Goal: Use online tool/utility: Utilize a website feature to perform a specific function

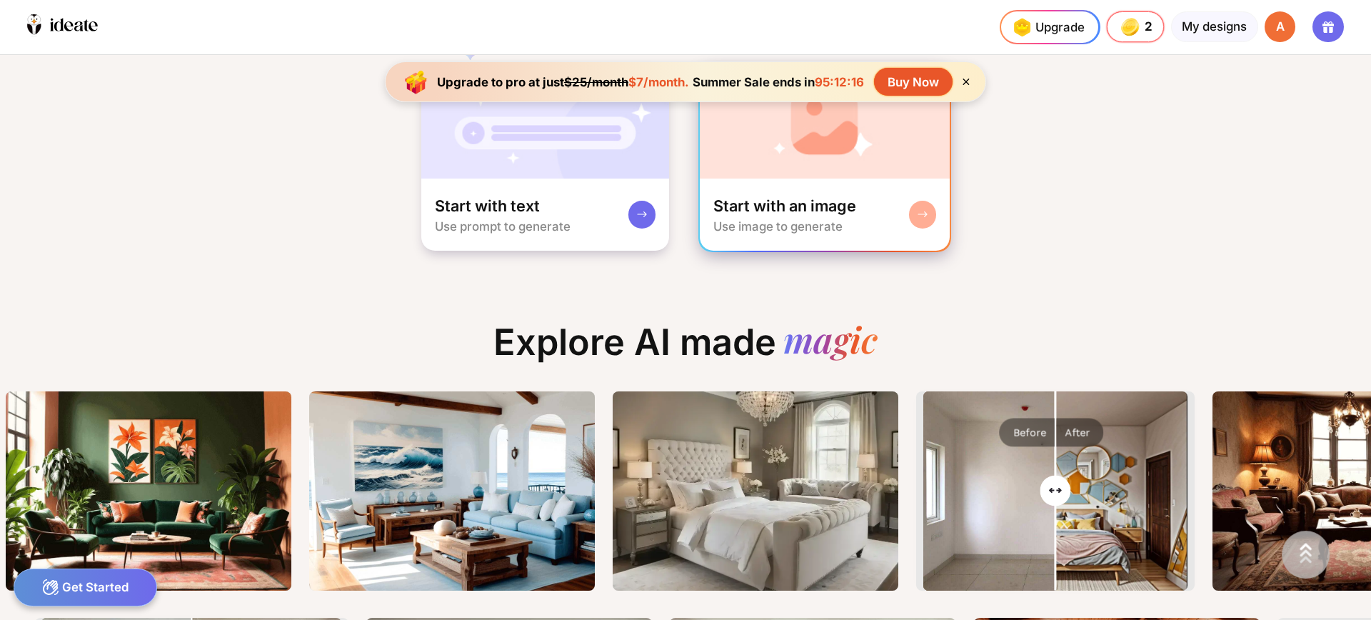
click at [806, 159] on img at bounding box center [825, 121] width 251 height 114
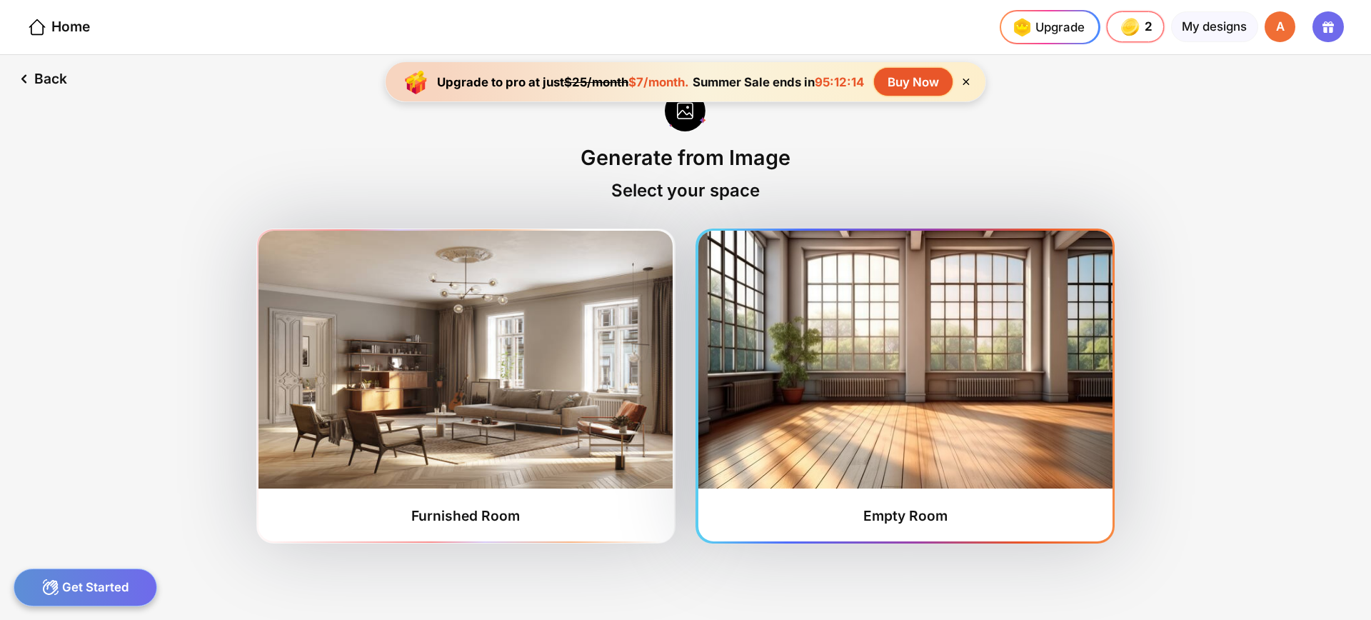
click at [869, 366] on img at bounding box center [906, 360] width 414 height 258
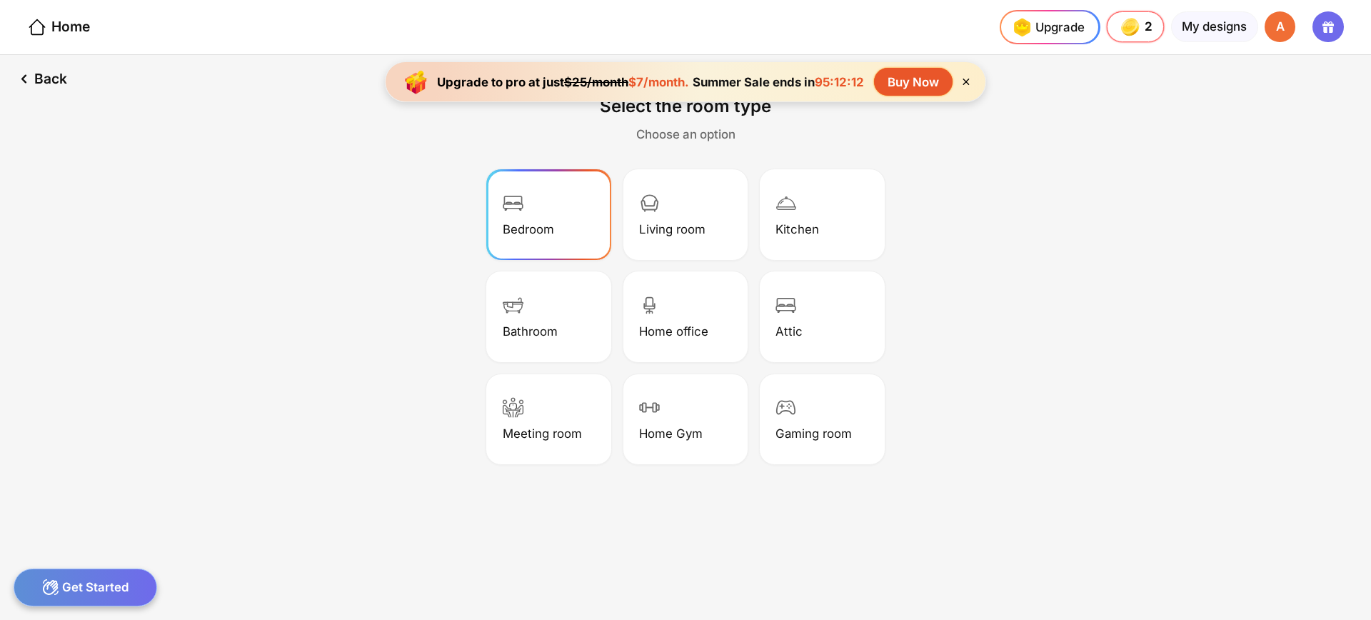
click at [554, 234] on div "Bedroom" at bounding box center [549, 215] width 120 height 86
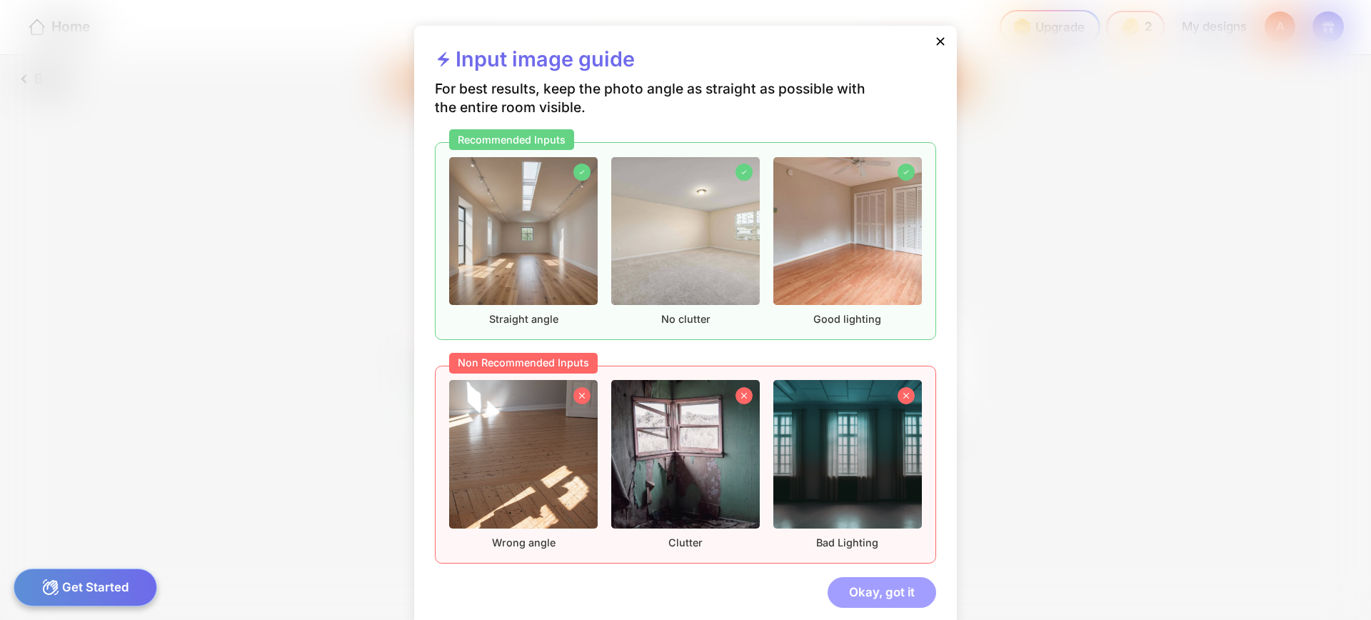
click at [879, 590] on div "Okay, got it" at bounding box center [882, 592] width 109 height 31
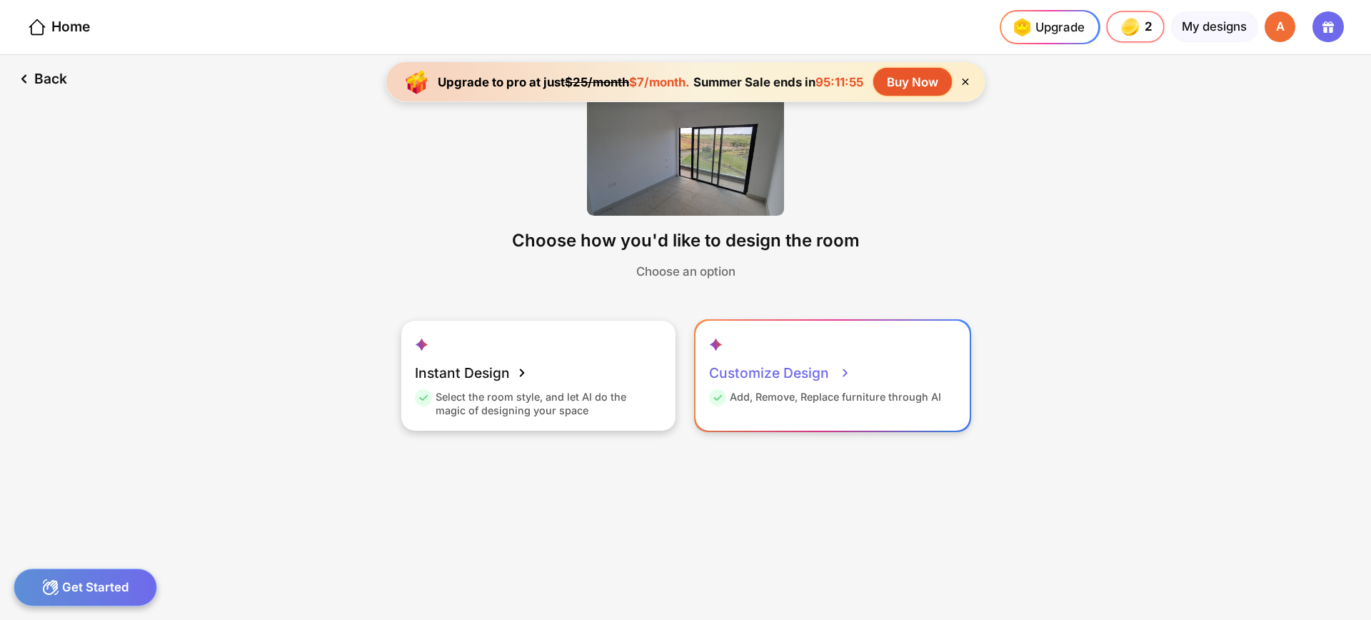
click at [798, 383] on div "Customize Design" at bounding box center [780, 373] width 142 height 34
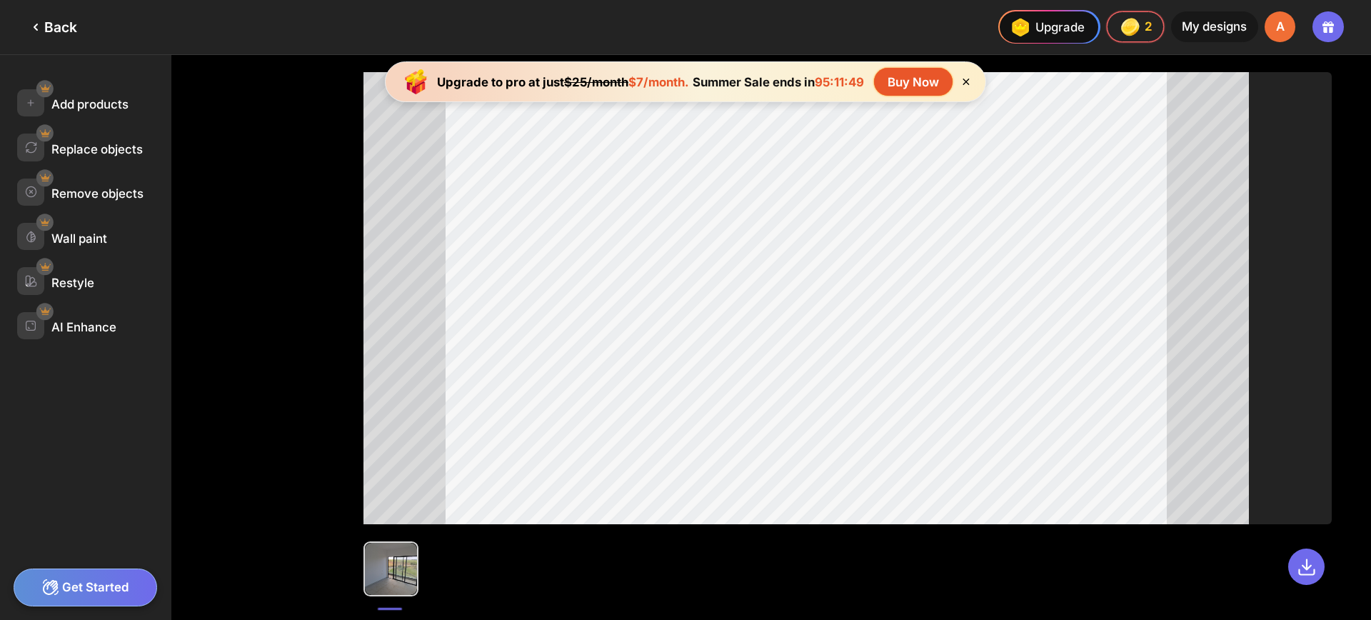
click at [38, 27] on icon at bounding box center [35, 27] width 17 height 17
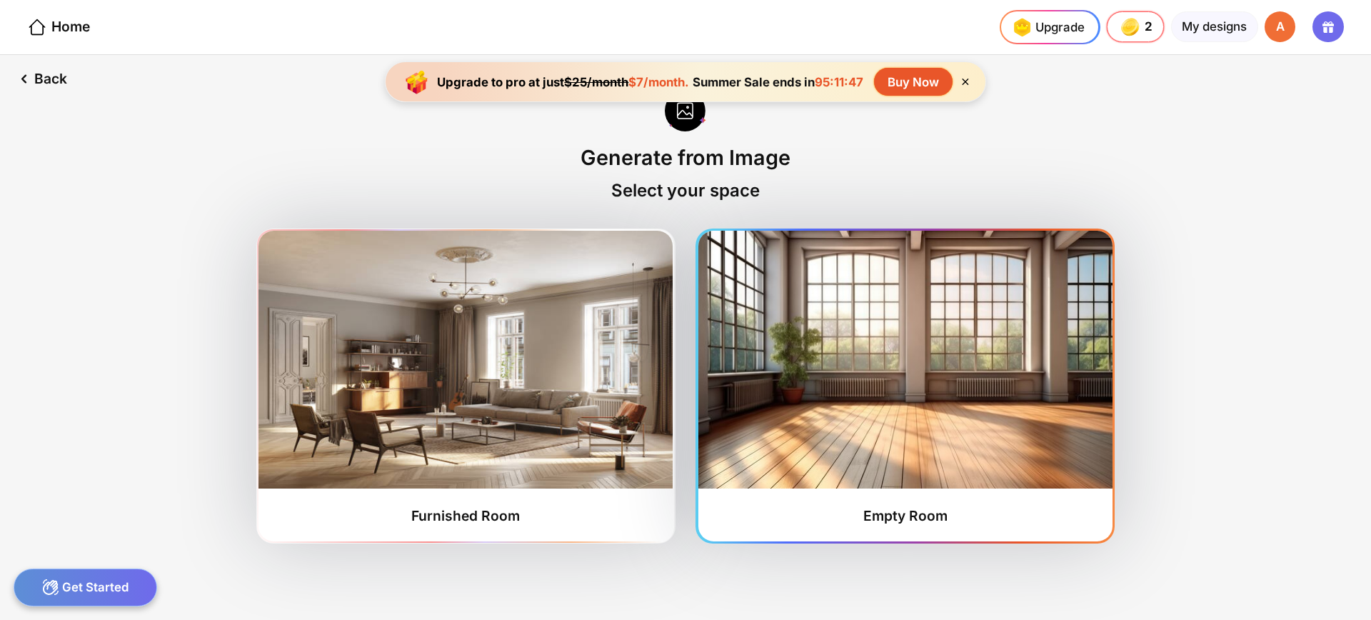
click at [852, 347] on img at bounding box center [906, 360] width 414 height 258
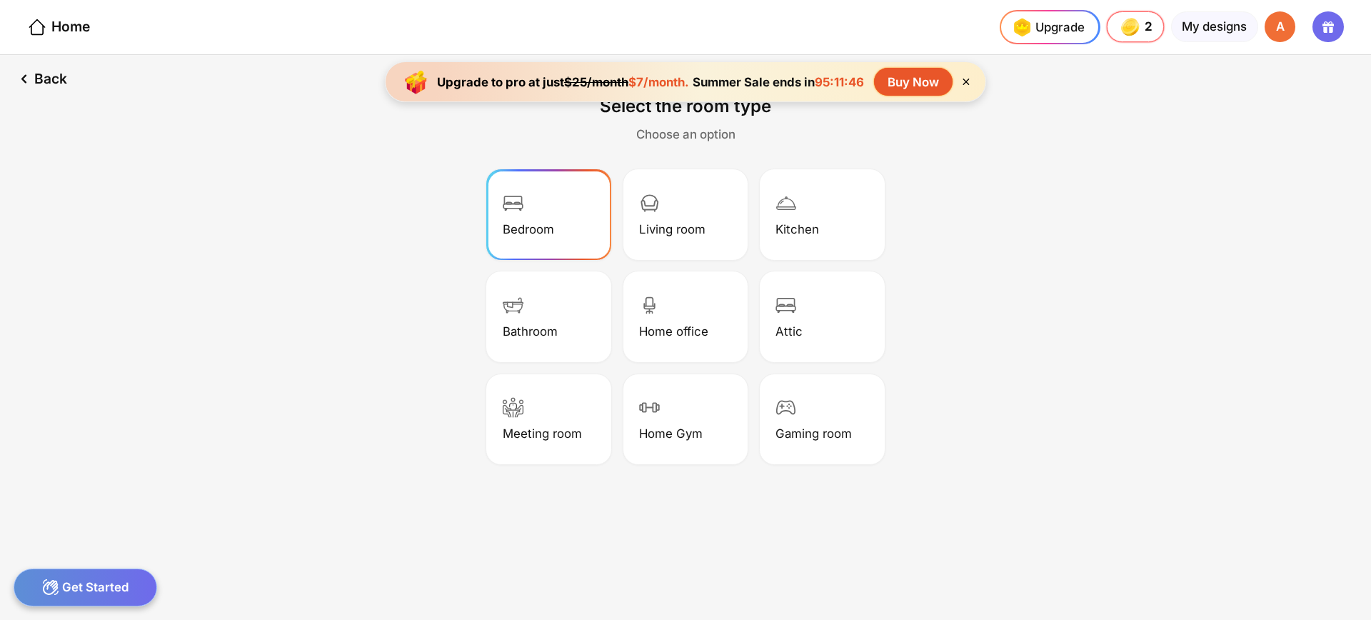
click at [558, 238] on div "Bedroom" at bounding box center [549, 215] width 120 height 86
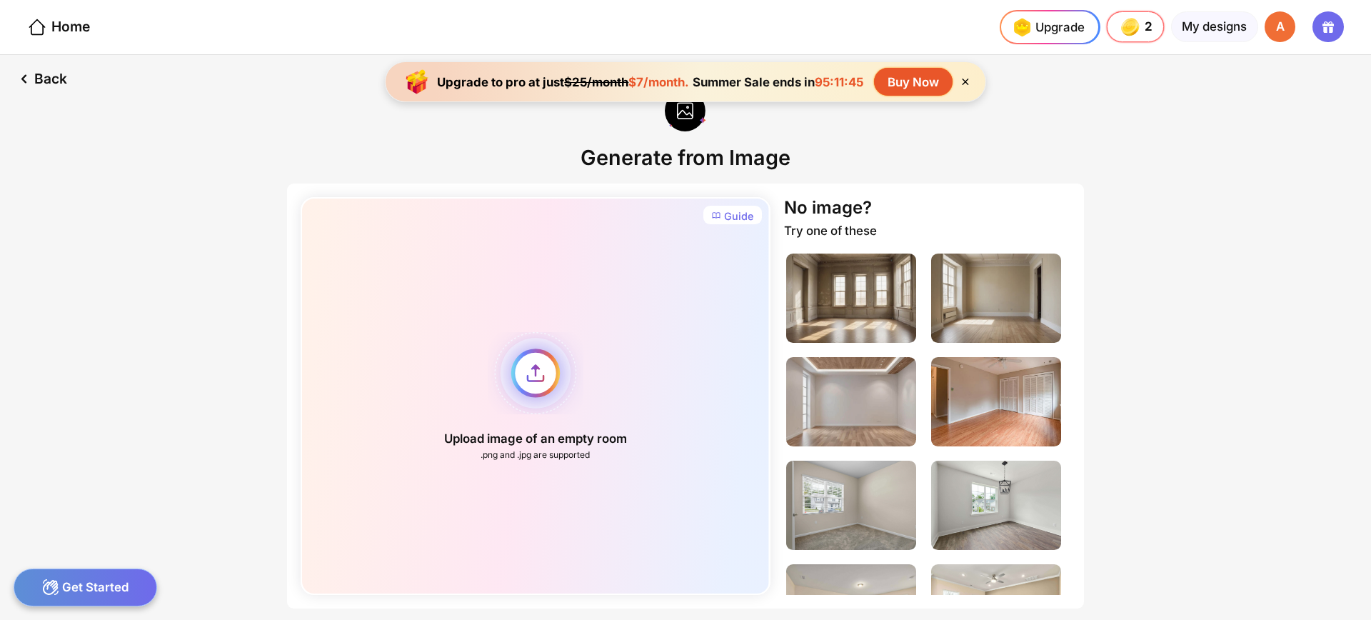
click at [536, 376] on div "Upload image of an empty room .png and .jpg are supported" at bounding box center [535, 396] width 469 height 398
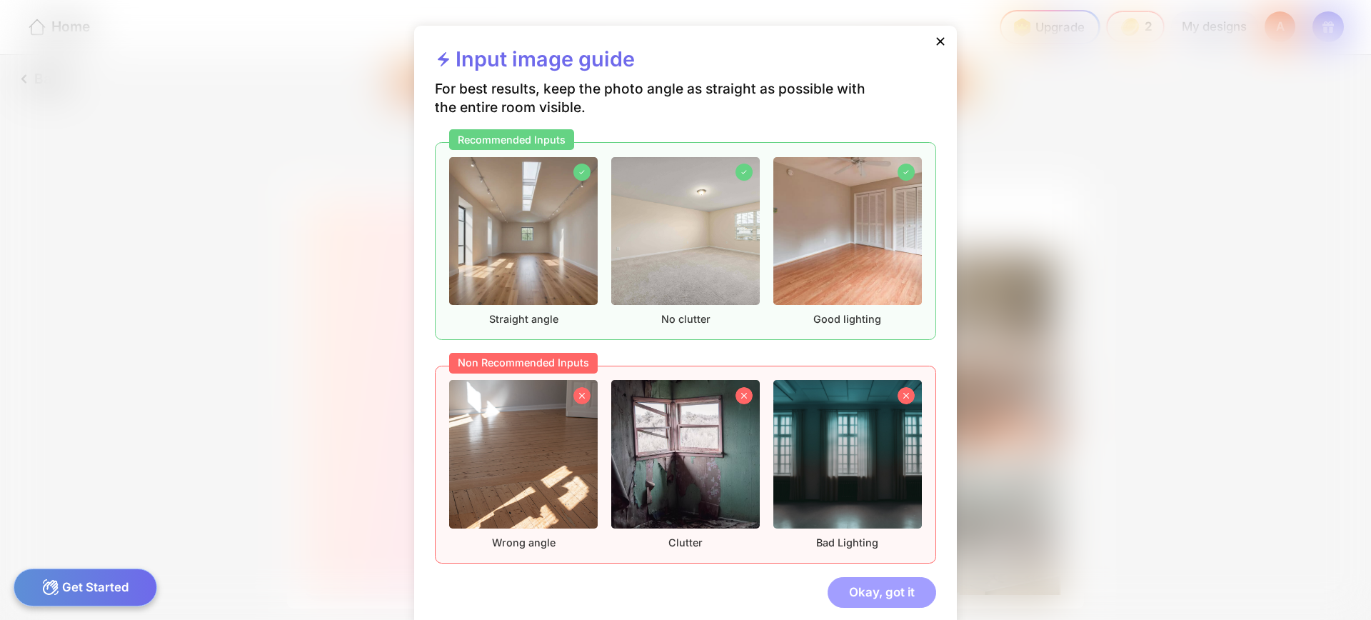
click at [887, 600] on div "Okay, got it" at bounding box center [882, 592] width 109 height 31
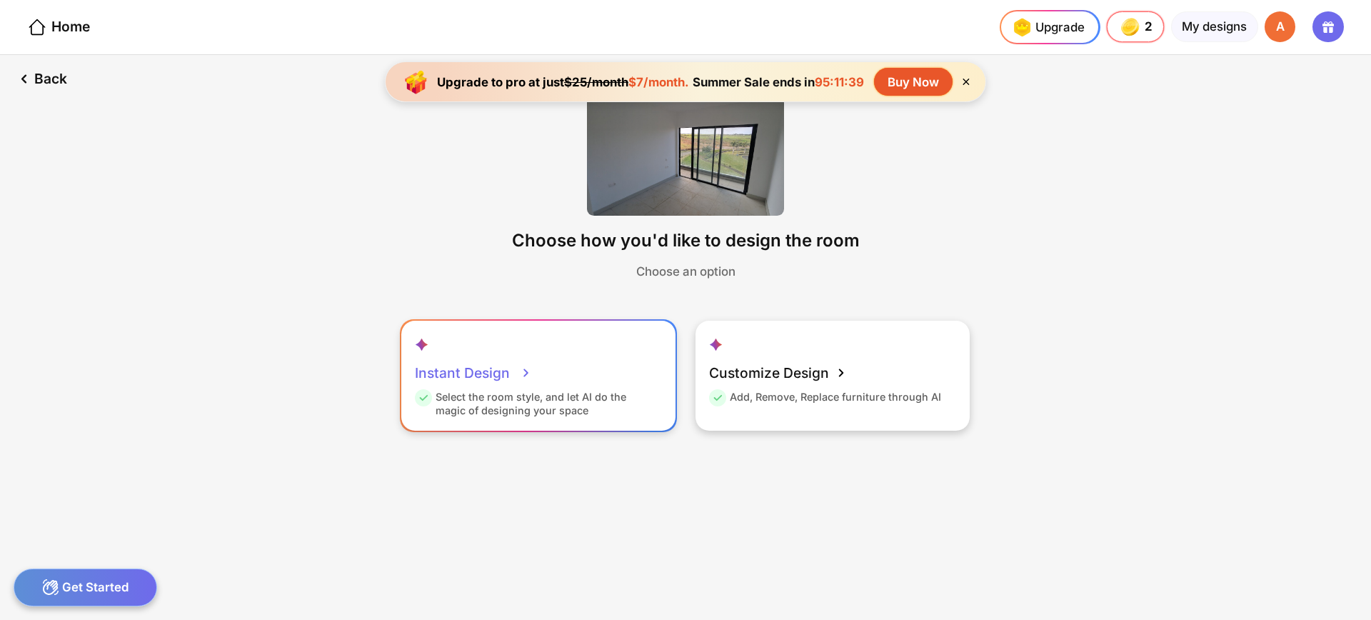
click at [487, 366] on div "Instant Design" at bounding box center [473, 373] width 117 height 34
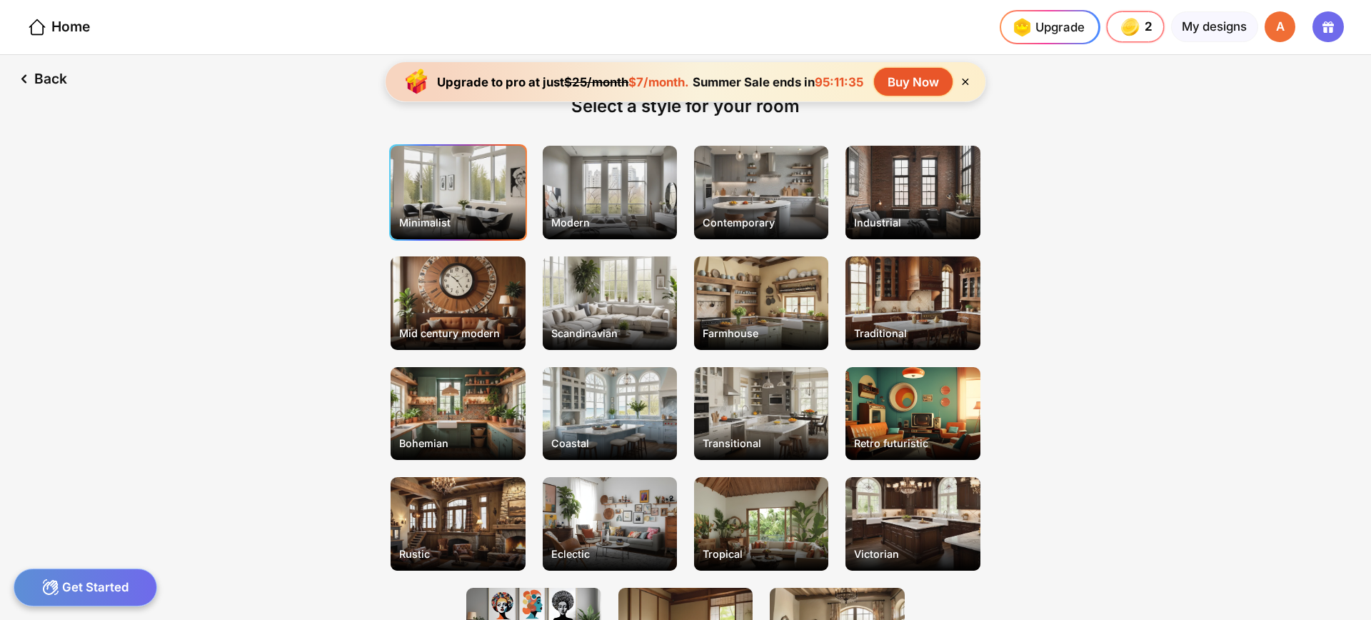
click at [433, 196] on div "Minimalist" at bounding box center [458, 193] width 134 height 94
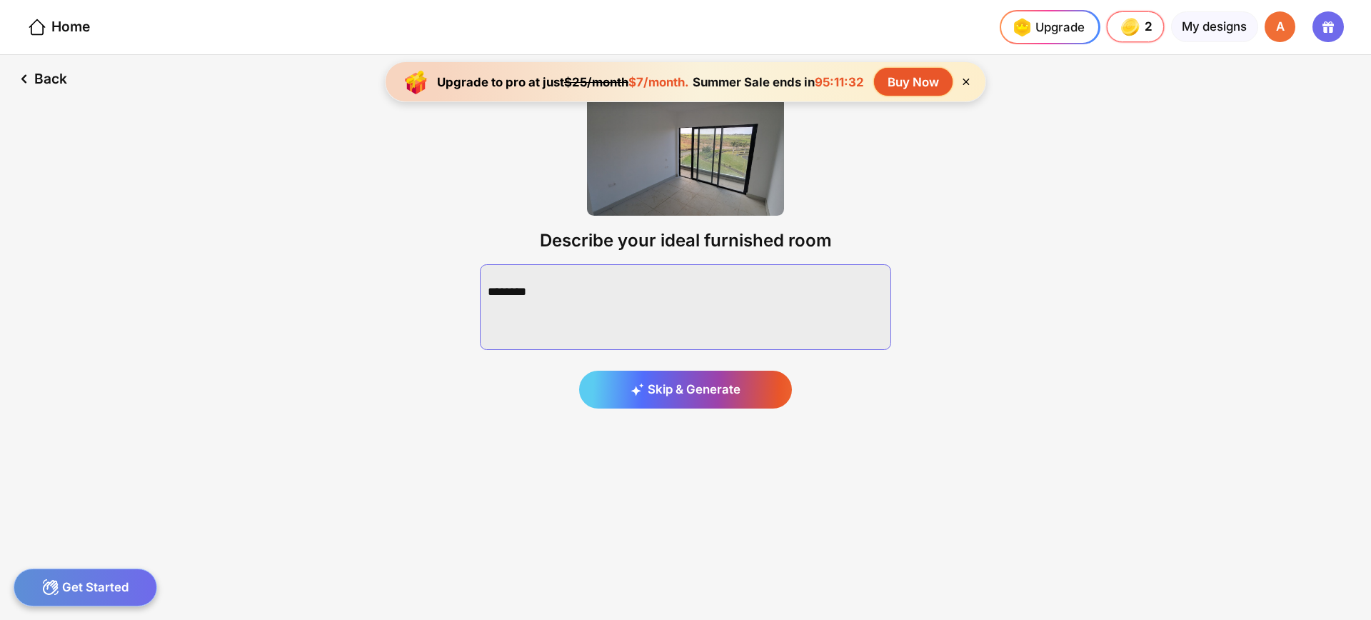
click at [704, 315] on textarea at bounding box center [685, 307] width 411 height 86
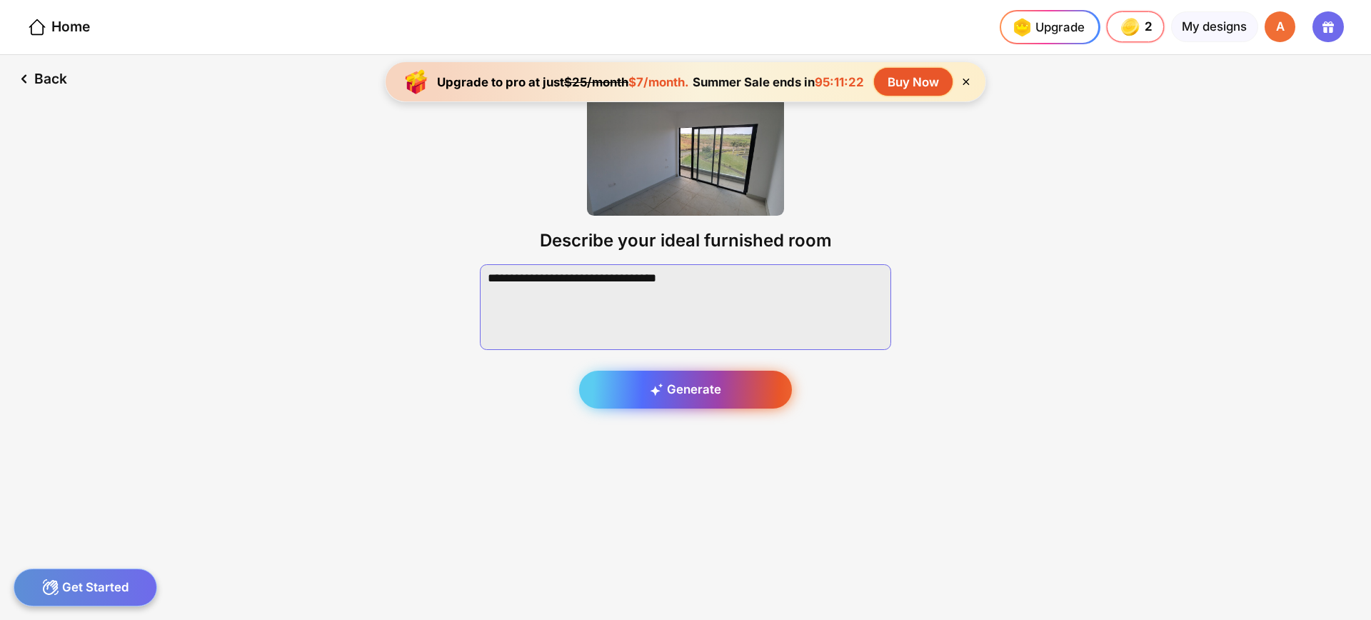
type textarea "**********"
click at [722, 392] on div "Generate" at bounding box center [685, 390] width 213 height 39
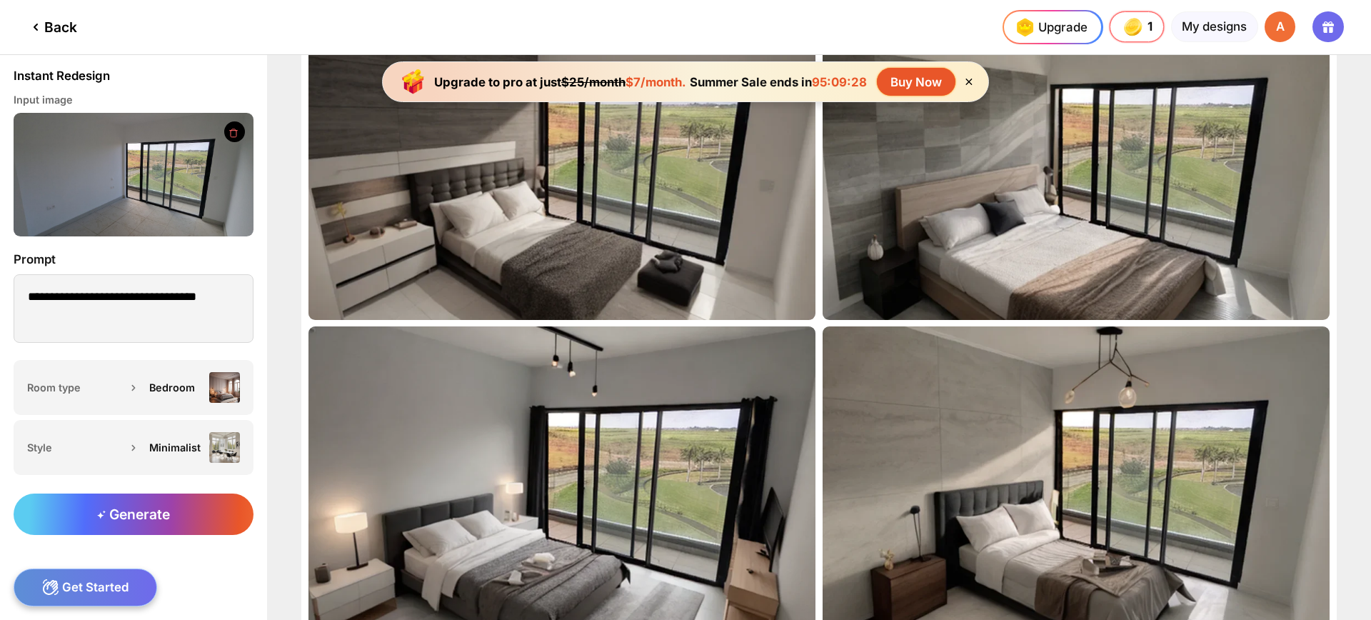
scroll to position [228, 0]
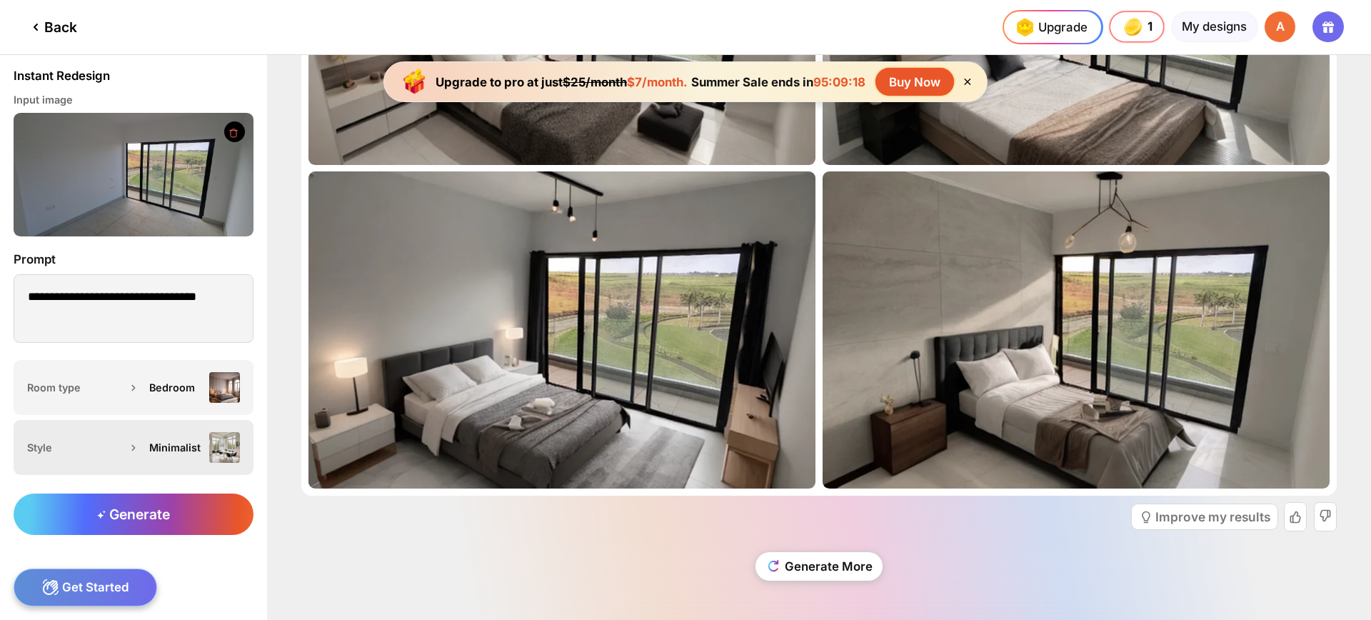
click at [157, 447] on div "Minimalist" at bounding box center [175, 447] width 53 height 12
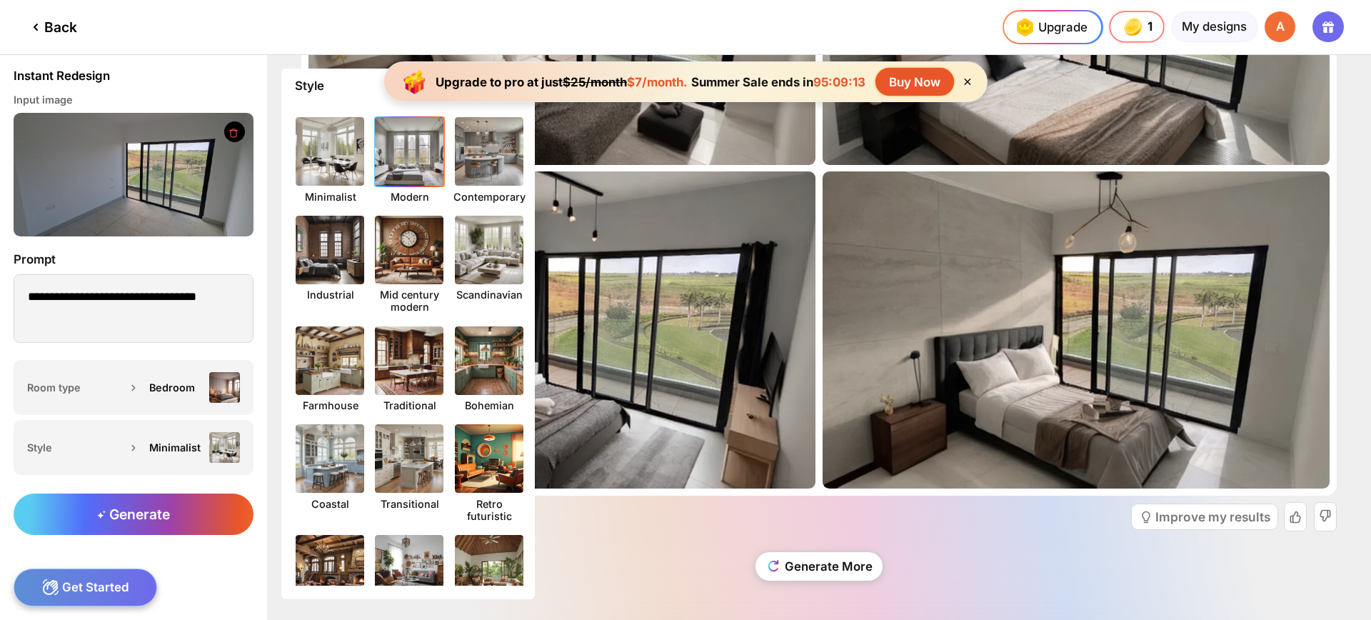
click at [412, 168] on img at bounding box center [409, 152] width 76 height 76
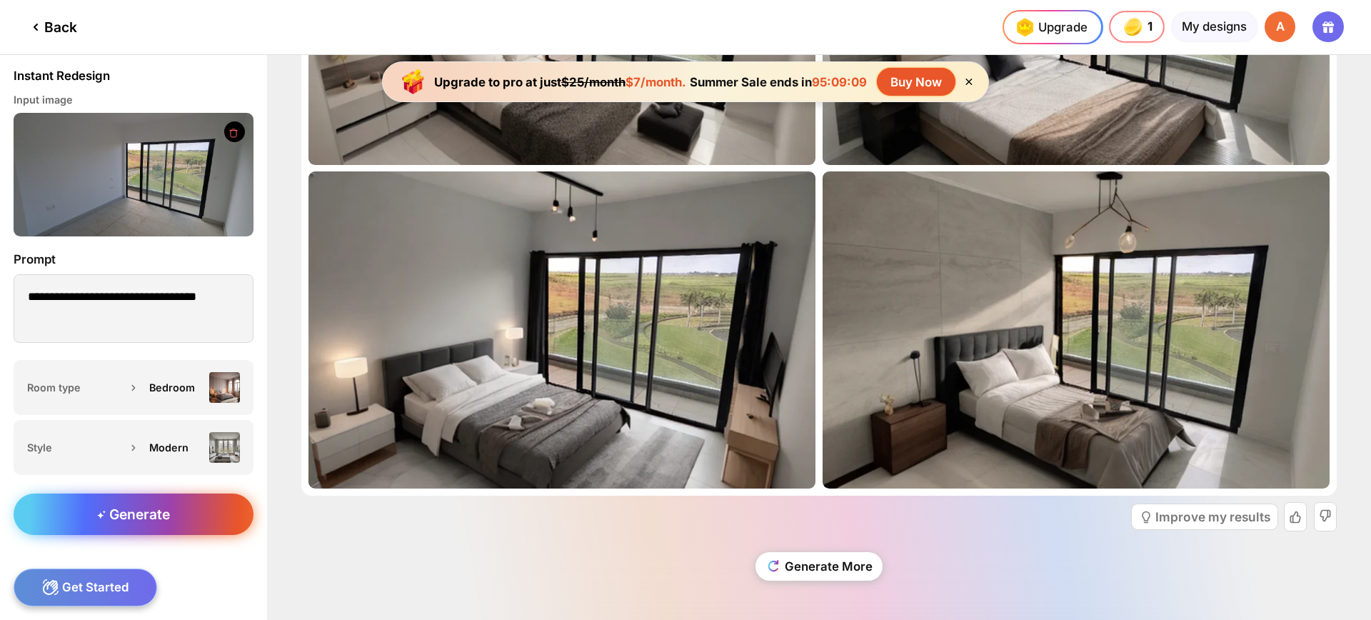
click at [169, 502] on div "Generate" at bounding box center [134, 514] width 240 height 41
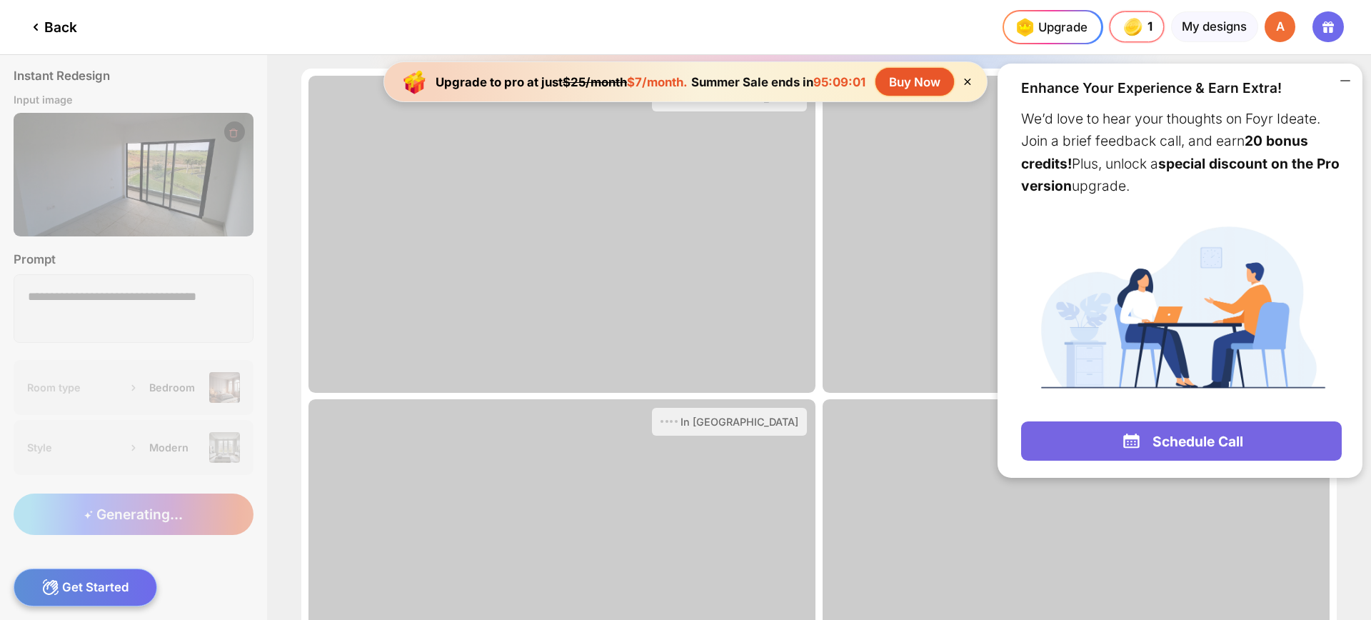
click at [1343, 81] on icon at bounding box center [1345, 81] width 9 height 0
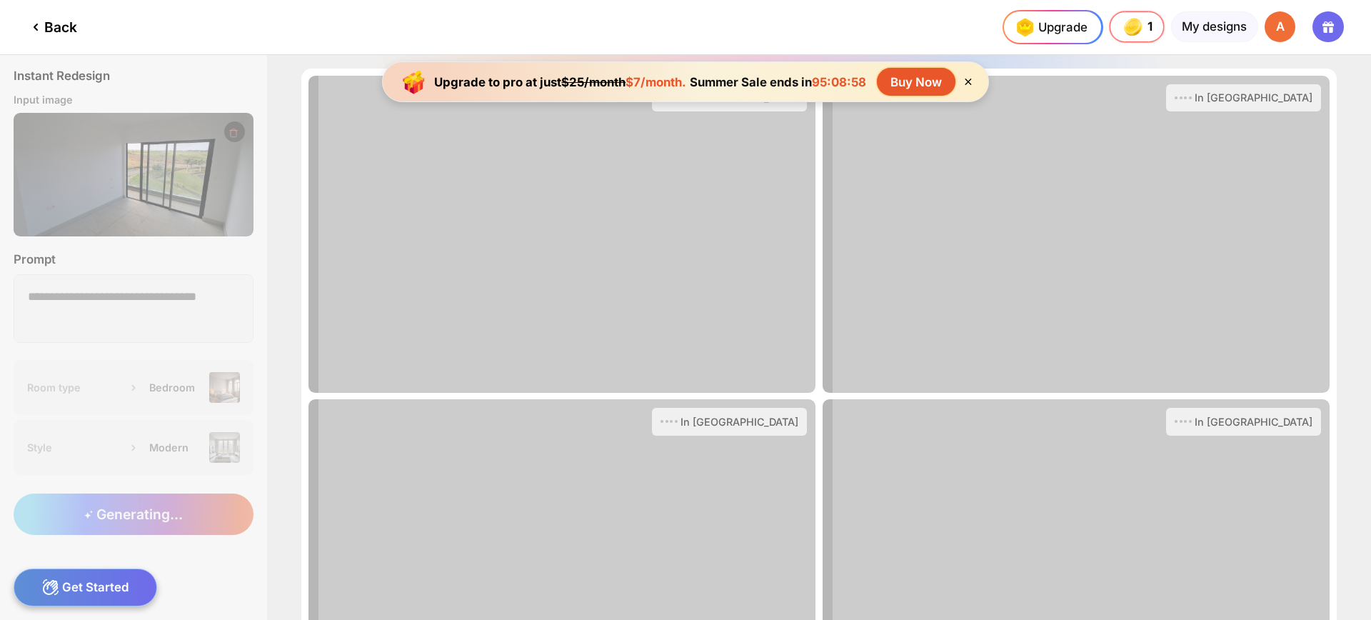
click at [971, 83] on icon at bounding box center [969, 82] width 6 height 6
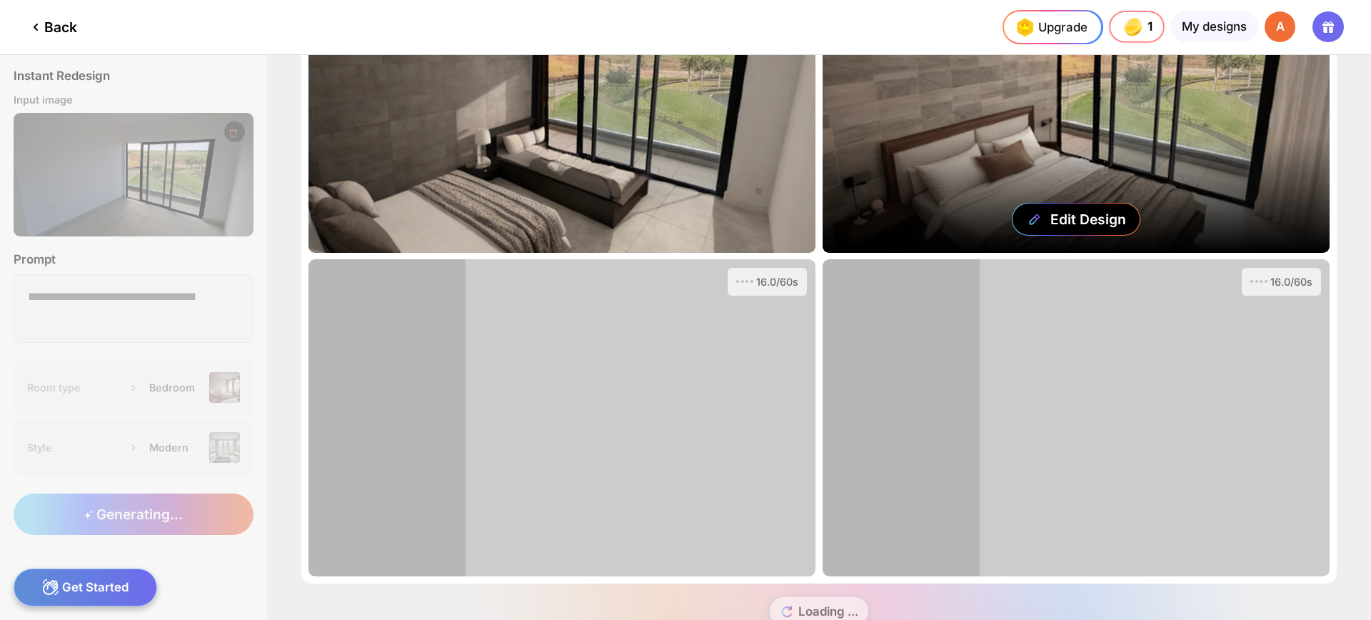
scroll to position [153, 0]
